Goal: Task Accomplishment & Management: Use online tool/utility

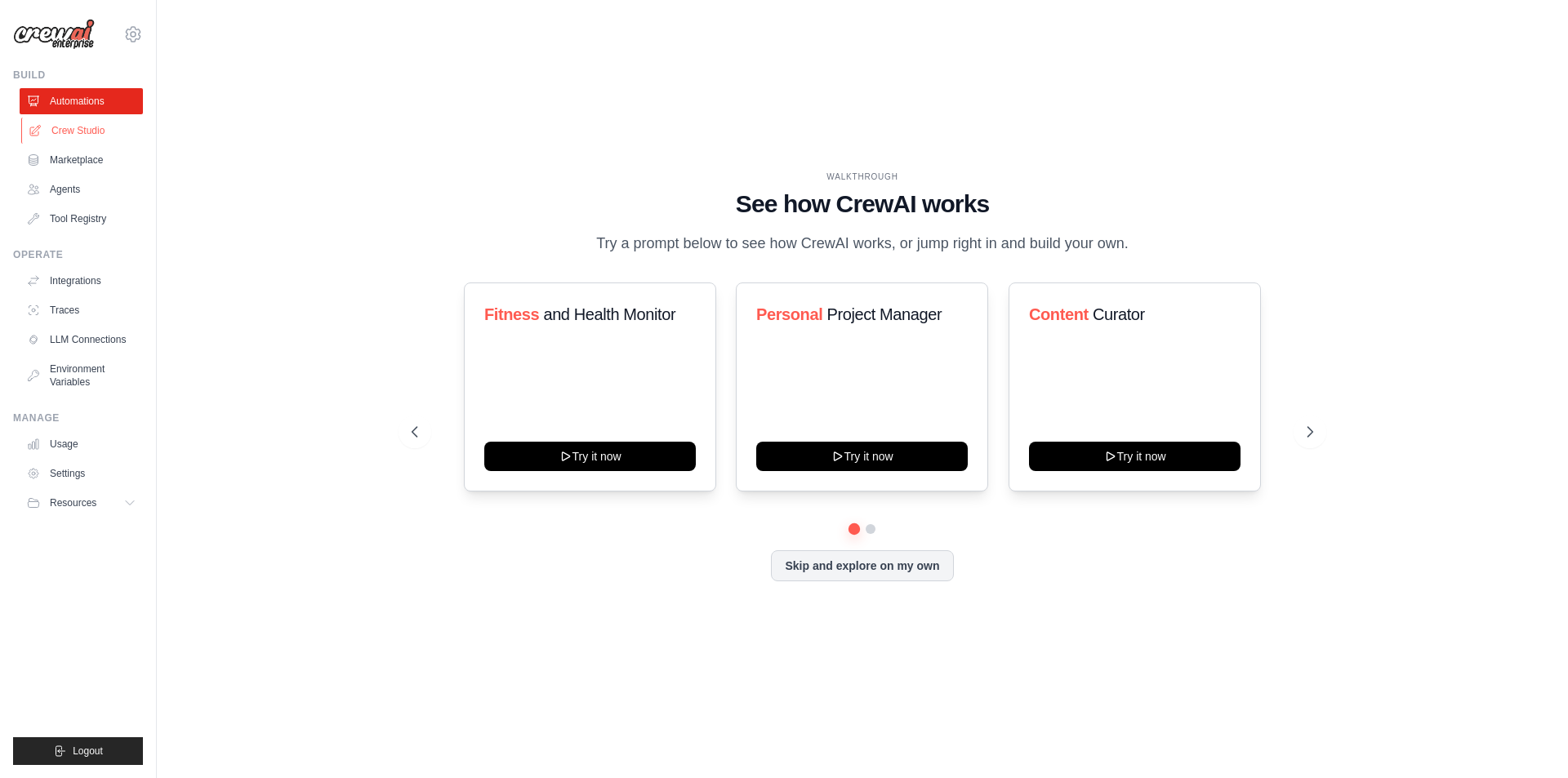
click at [79, 130] on link "Crew Studio" at bounding box center [83, 130] width 123 height 26
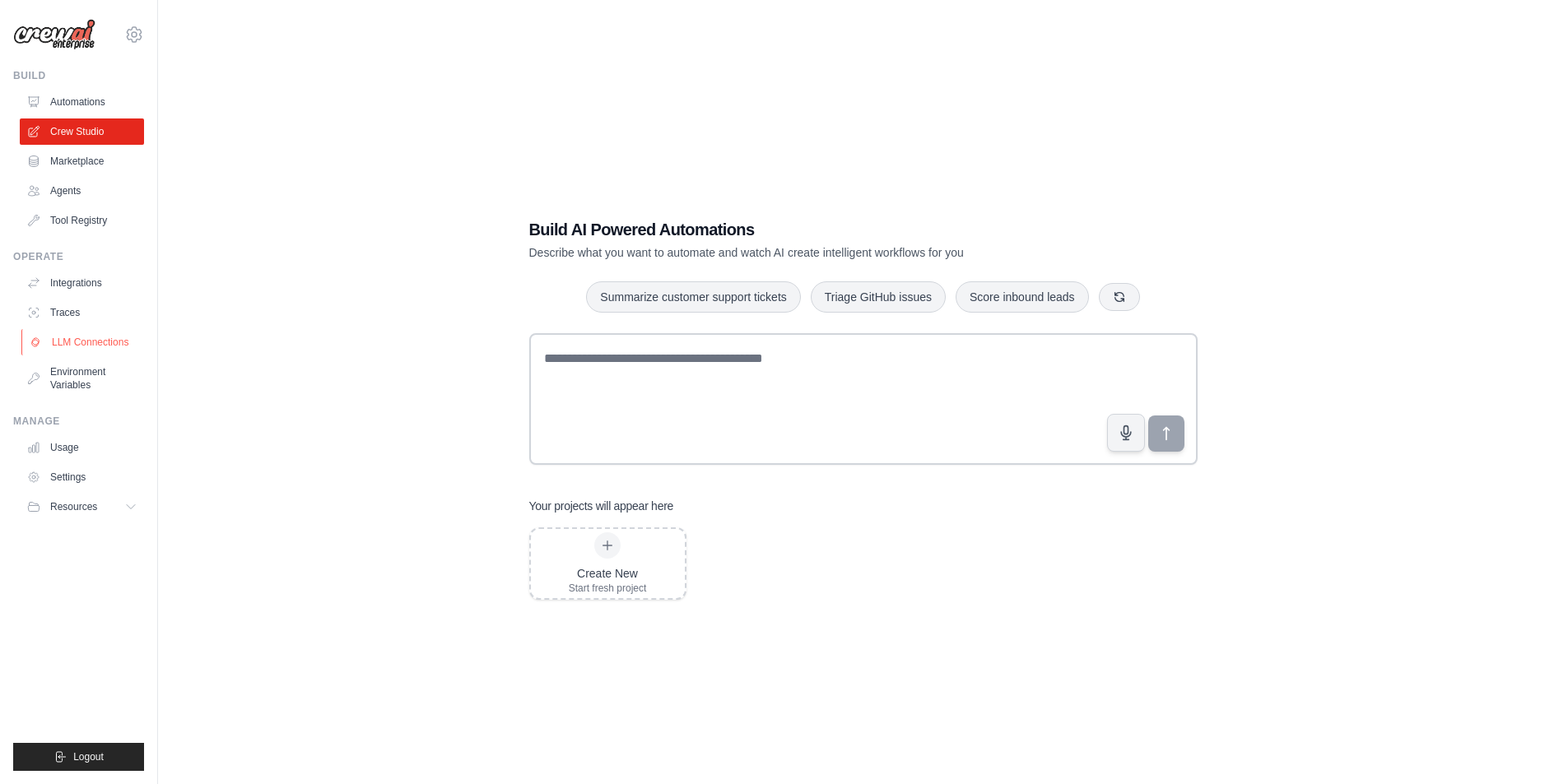
click at [78, 354] on link "LLM Connections" at bounding box center [84, 342] width 124 height 26
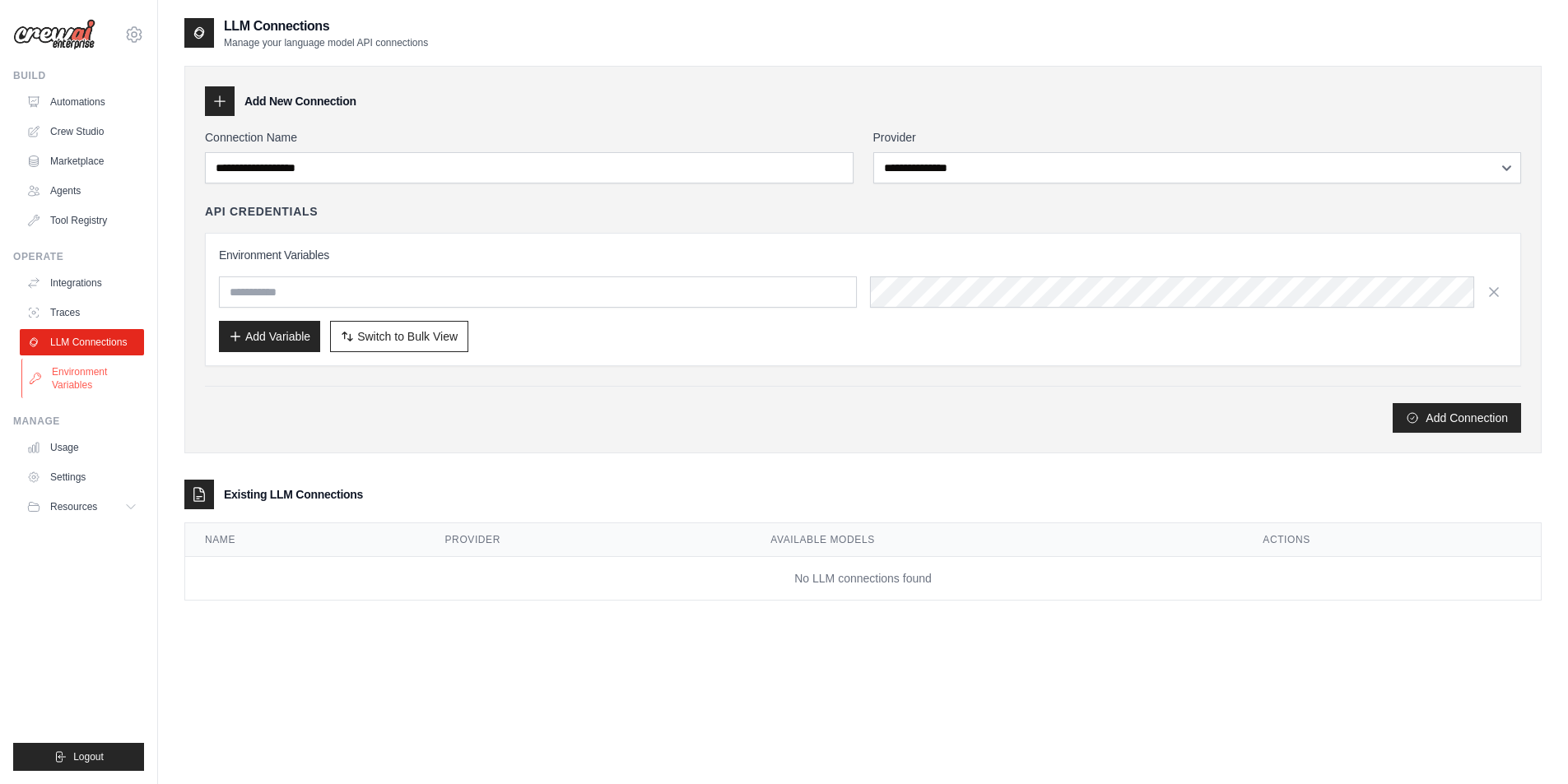
click at [83, 365] on link "Environment Variables" at bounding box center [84, 378] width 124 height 40
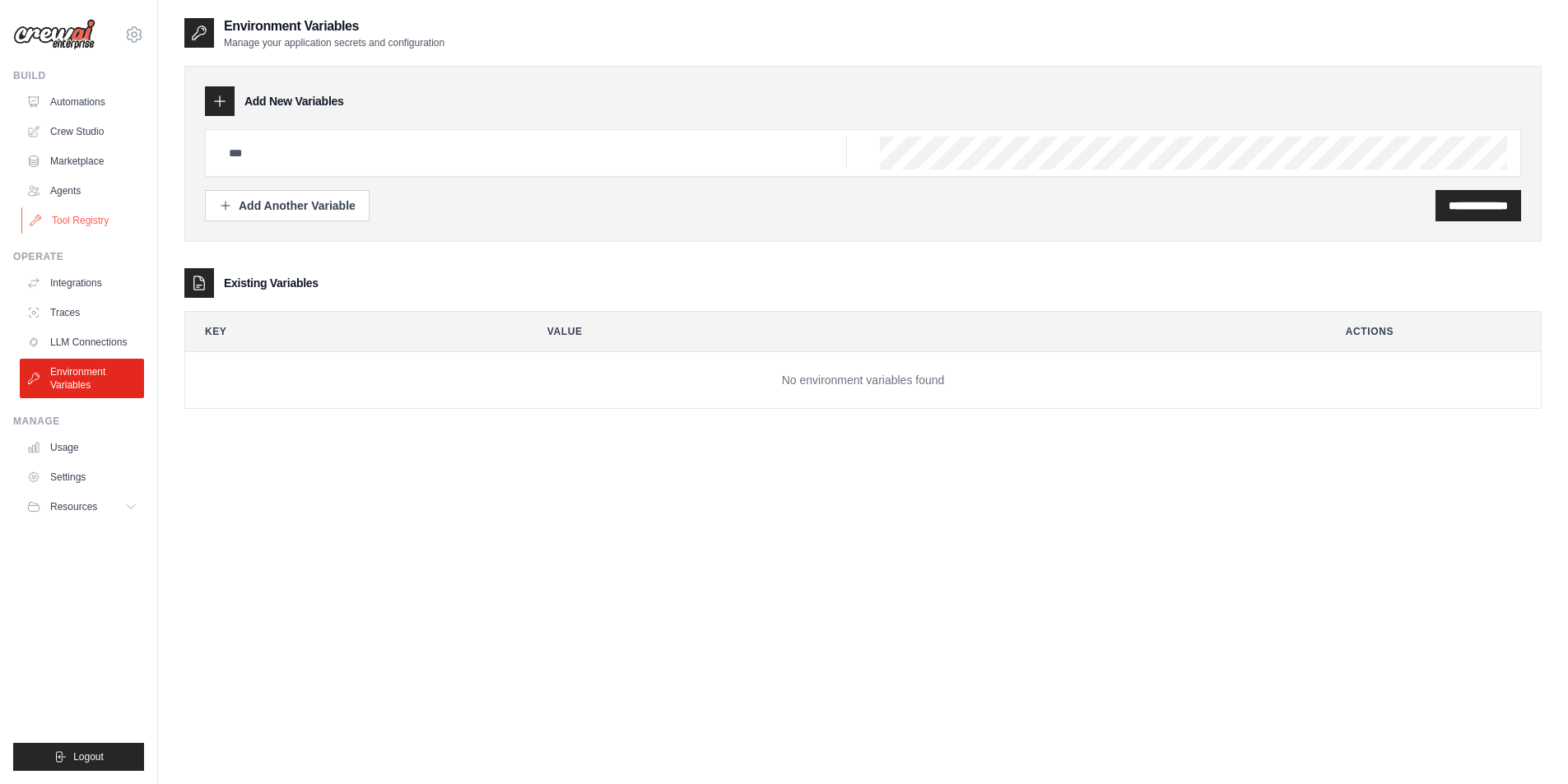
click at [96, 223] on link "Tool Registry" at bounding box center [84, 221] width 124 height 26
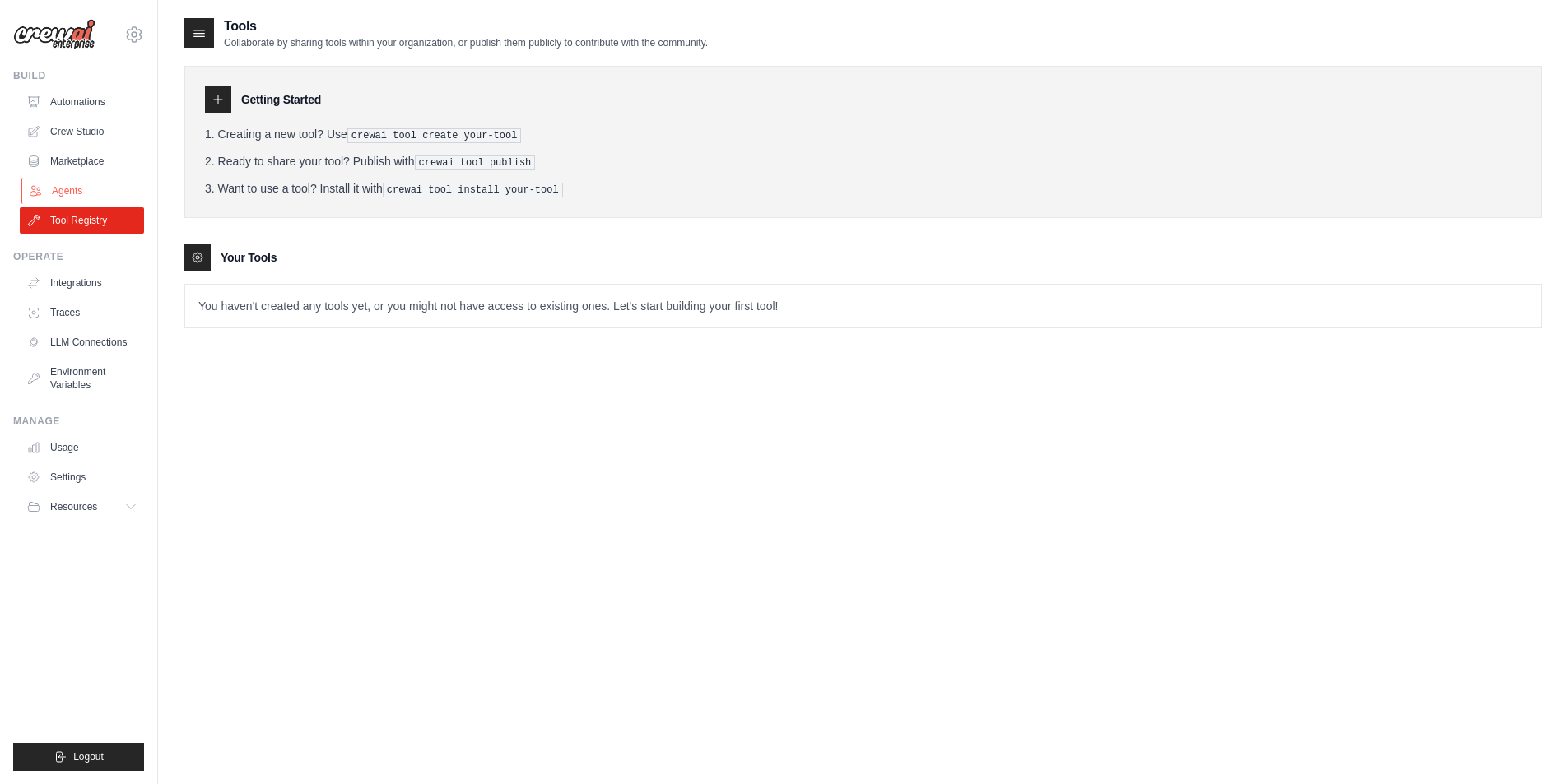
click at [81, 194] on link "Agents" at bounding box center [84, 190] width 124 height 26
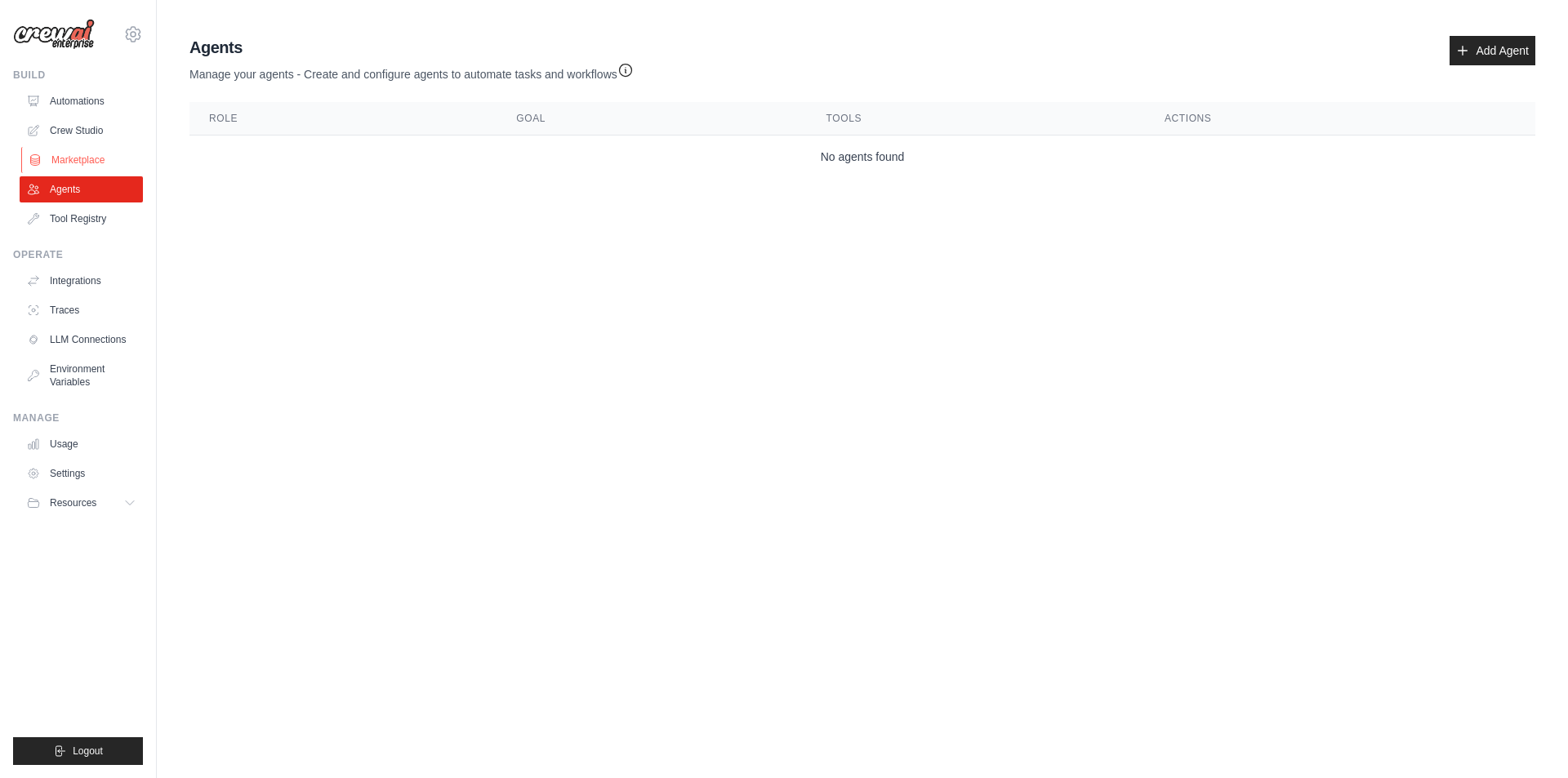
click at [110, 158] on link "Marketplace" at bounding box center [83, 160] width 123 height 26
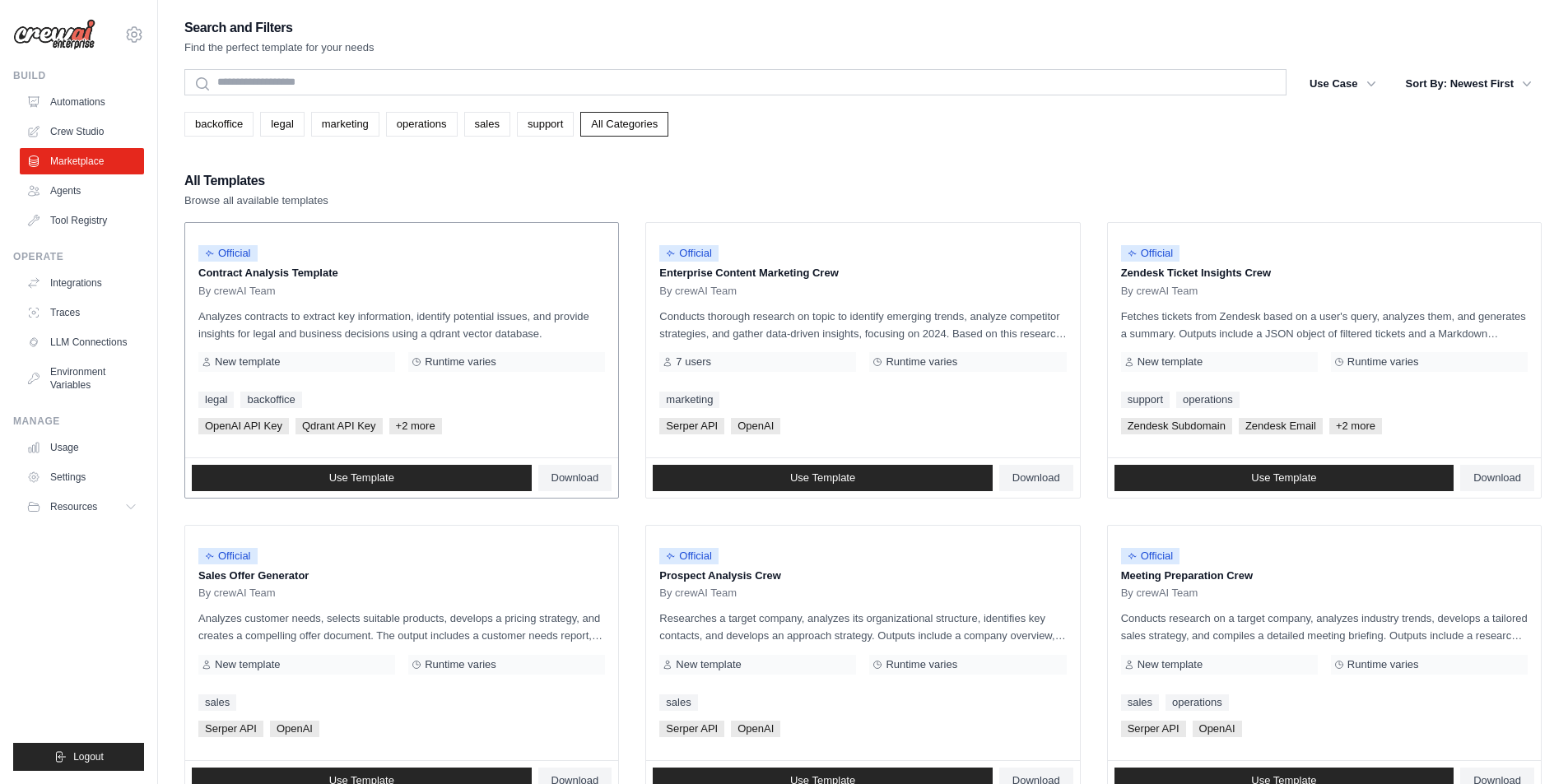
click at [352, 256] on div "Official" at bounding box center [401, 254] width 407 height 22
click at [483, 471] on link "Use Template" at bounding box center [361, 478] width 340 height 26
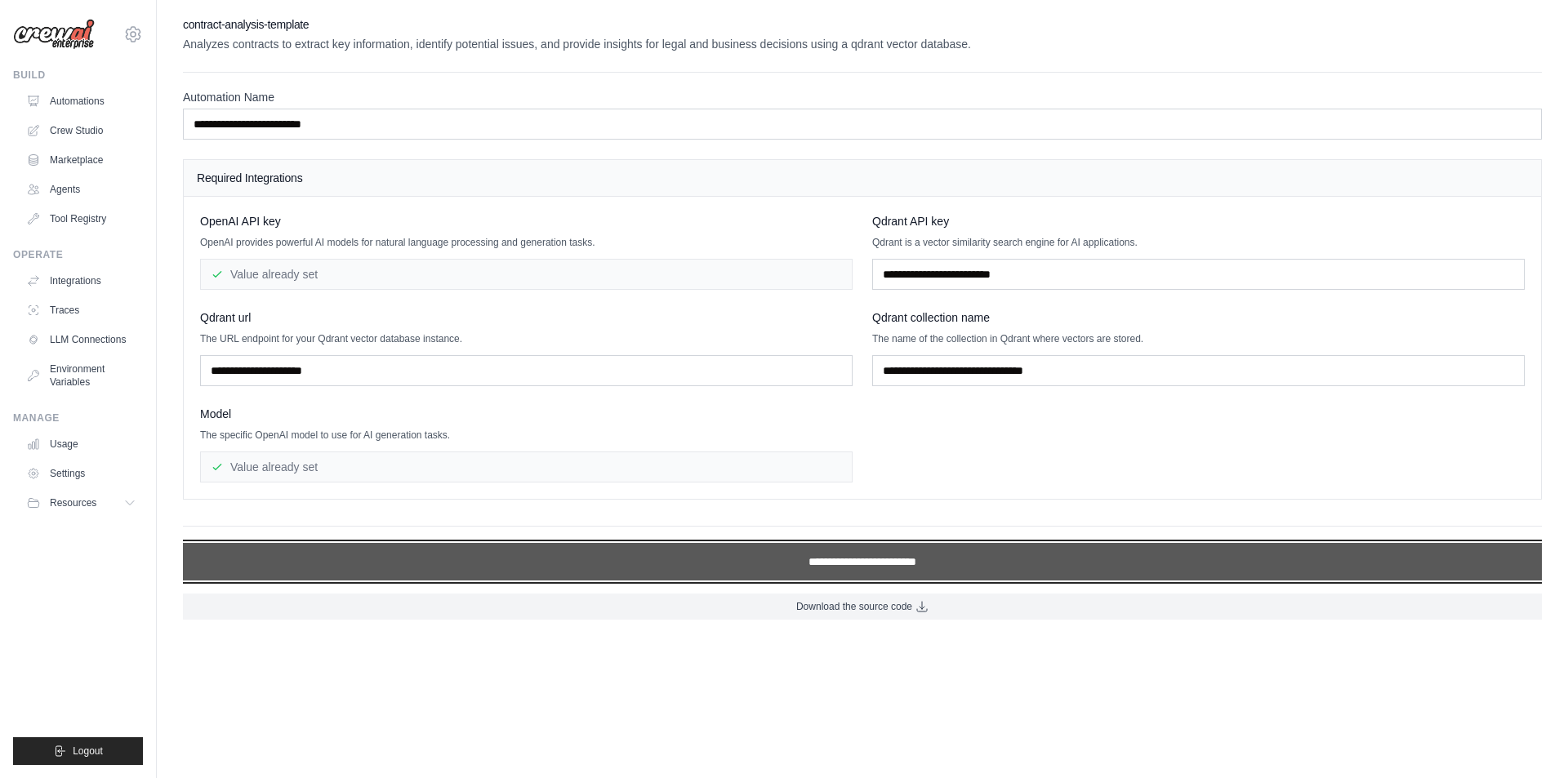
click at [943, 552] on input "**********" at bounding box center [863, 561] width 1359 height 38
